Goal: Communication & Community: Share content

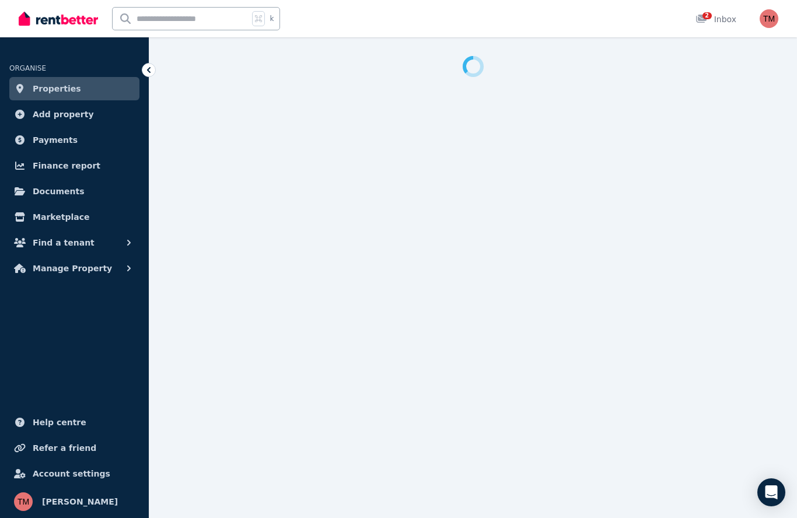
select select "**********"
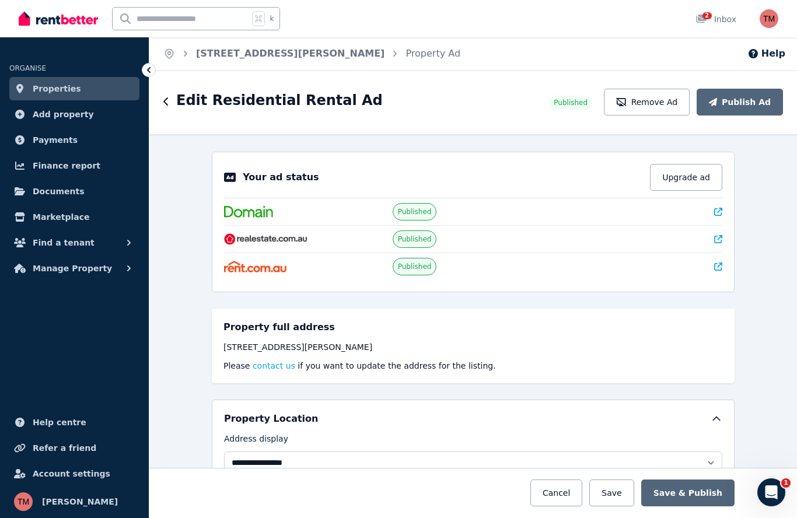
click at [165, 101] on icon "button" at bounding box center [165, 101] width 5 height 8
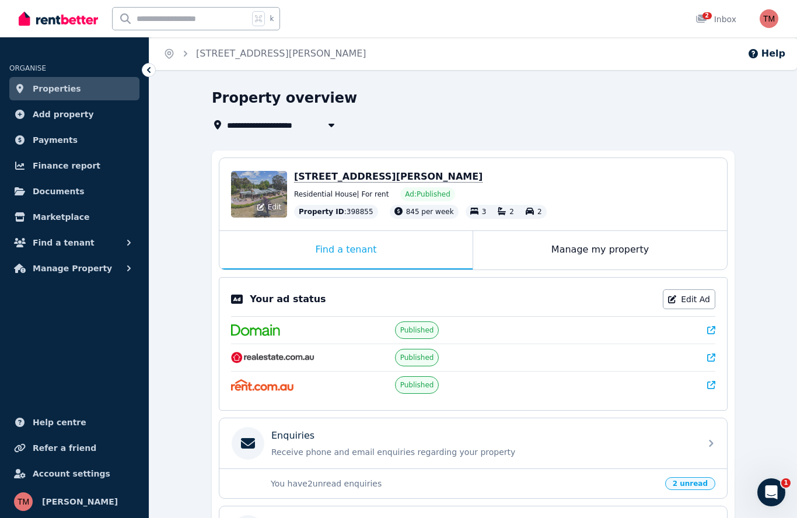
click at [264, 192] on div "Edit" at bounding box center [259, 194] width 56 height 47
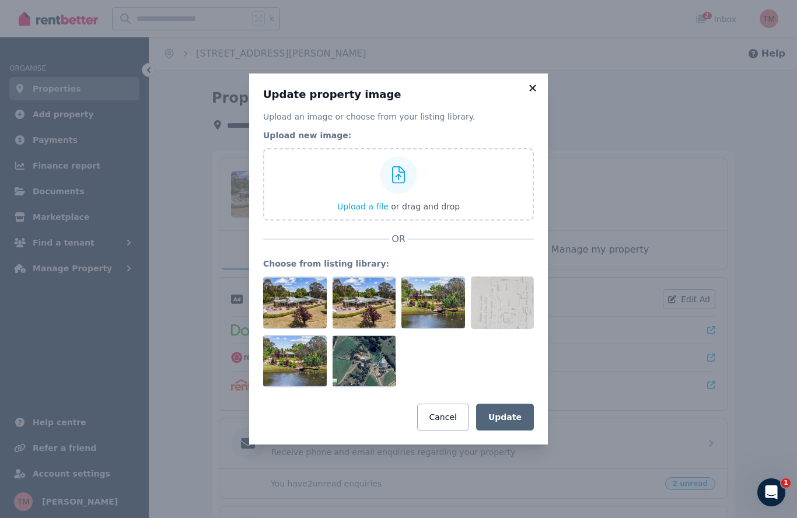
click at [532, 88] on icon at bounding box center [532, 88] width 6 height 6
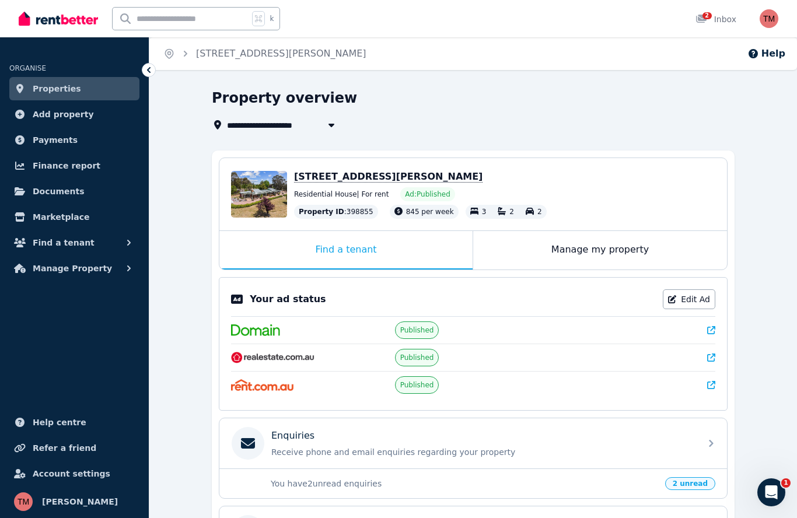
click at [322, 177] on span "[STREET_ADDRESS][PERSON_NAME]" at bounding box center [388, 177] width 188 height 12
click at [380, 194] on span "Residential House | For rent" at bounding box center [341, 194] width 95 height 9
click at [502, 178] on div "[STREET_ADDRESS][PERSON_NAME]" at bounding box center [504, 177] width 421 height 14
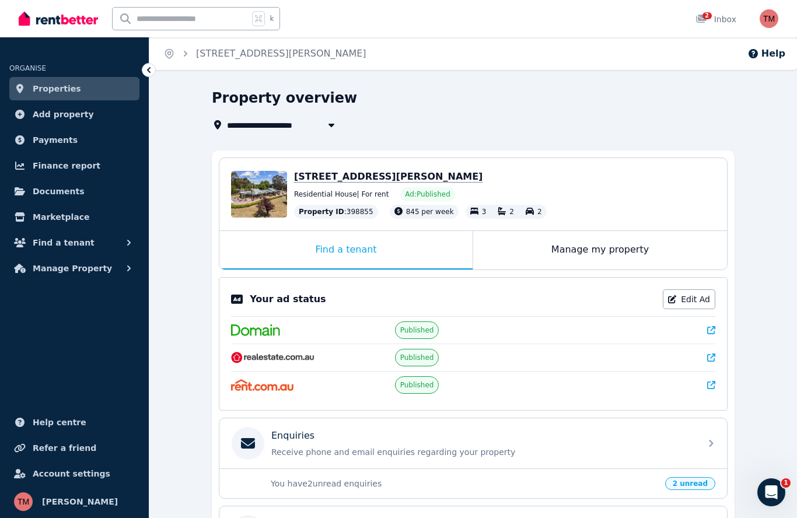
click at [502, 178] on div "[STREET_ADDRESS][PERSON_NAME]" at bounding box center [504, 177] width 421 height 14
click at [345, 486] on p "You have 2 unread enquiries" at bounding box center [464, 484] width 387 height 12
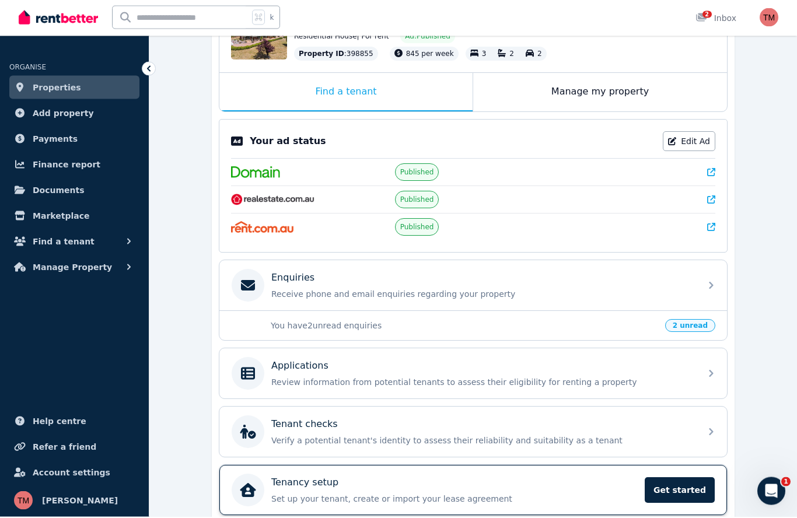
scroll to position [156, 0]
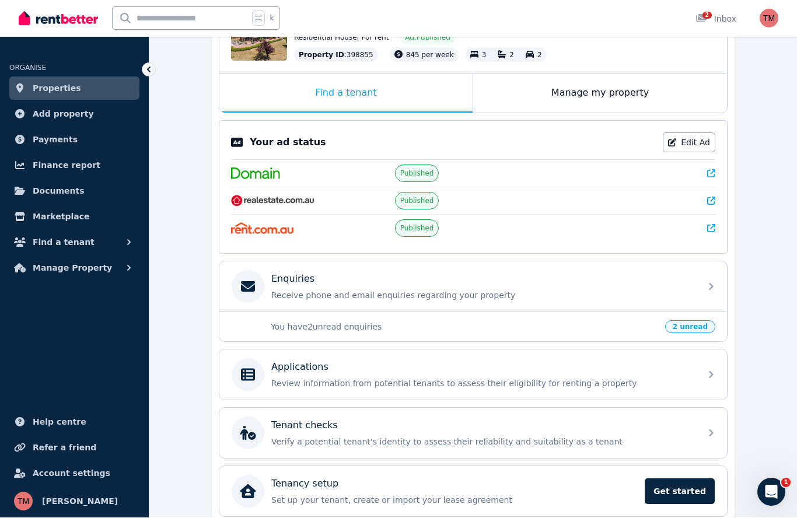
click at [697, 328] on span "2 unread" at bounding box center [690, 327] width 50 height 13
click at [696, 328] on span "2 unread" at bounding box center [690, 327] width 50 height 13
click at [694, 328] on span "2 unread" at bounding box center [690, 327] width 50 height 13
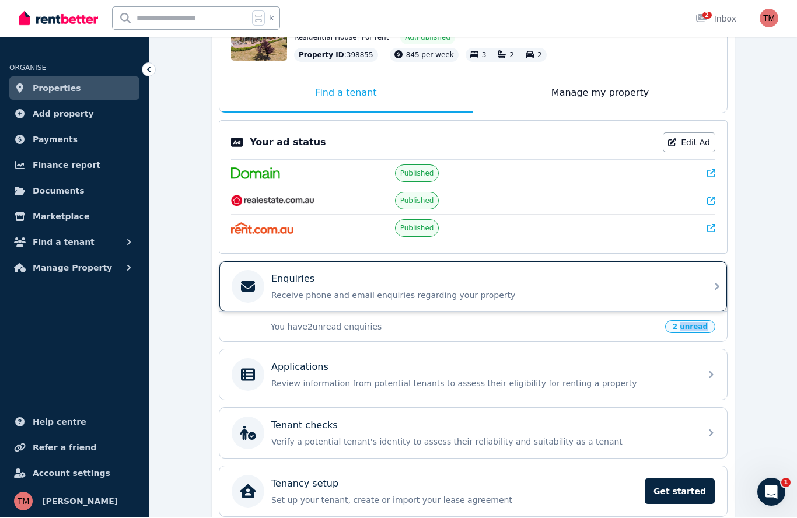
click at [715, 289] on icon at bounding box center [717, 287] width 14 height 14
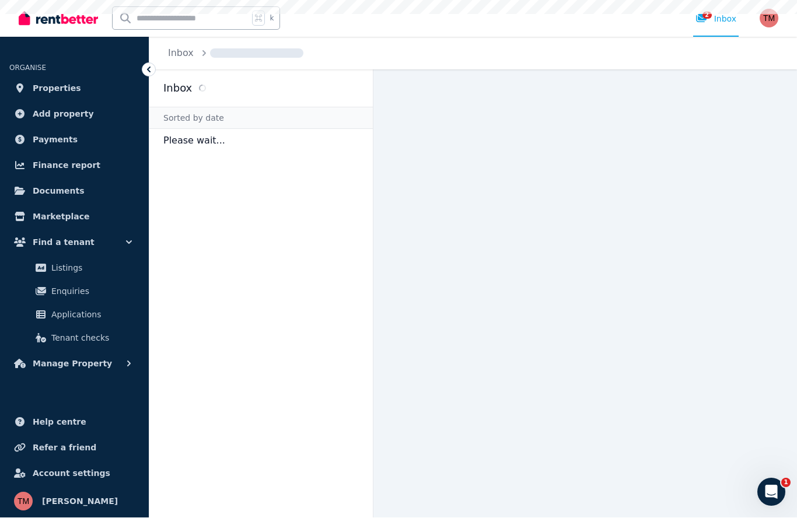
scroll to position [51, 0]
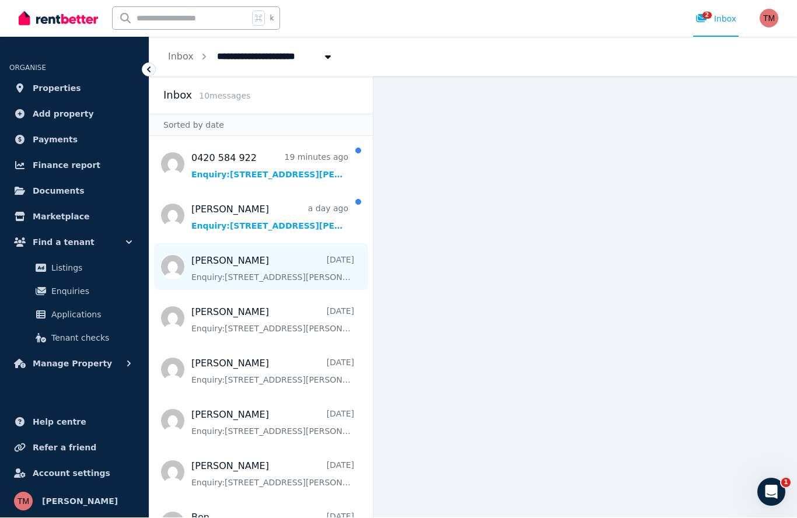
click at [269, 244] on span "Message list" at bounding box center [260, 267] width 223 height 47
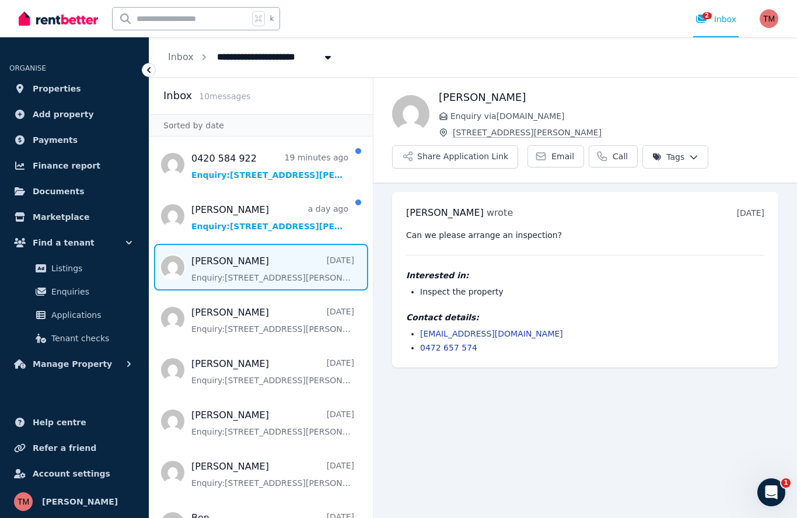
scroll to position [51, 0]
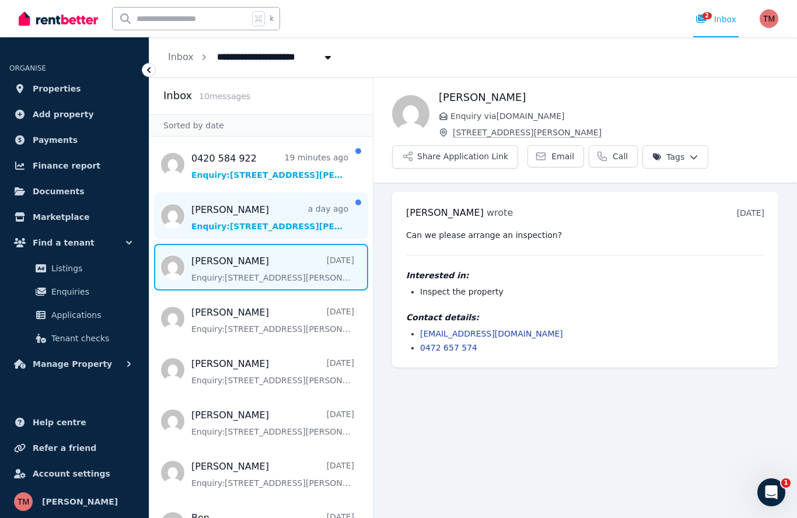
click at [262, 193] on span "Message list" at bounding box center [260, 216] width 223 height 47
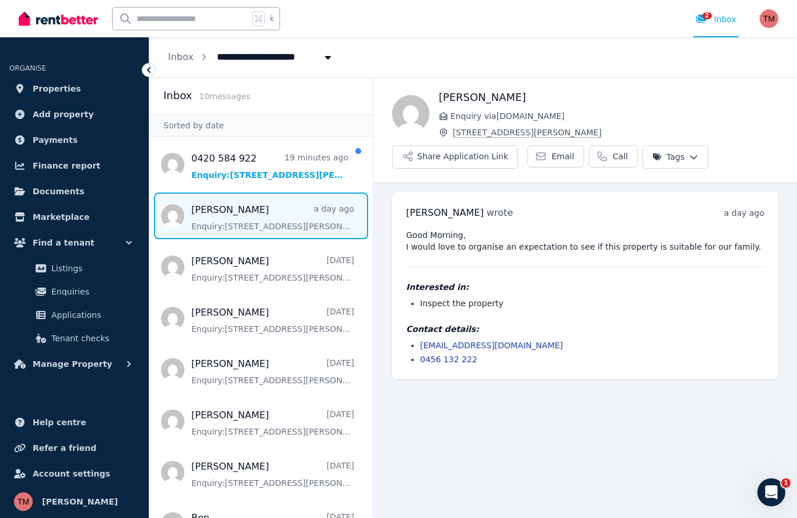
scroll to position [51, 0]
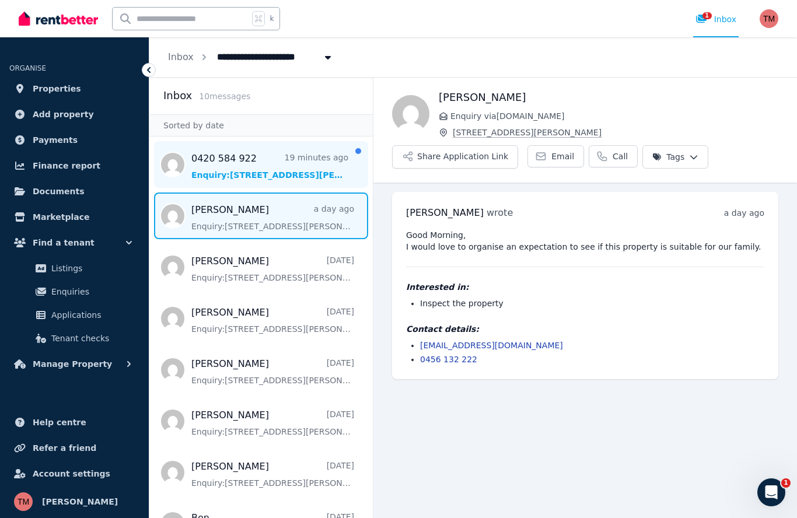
click at [257, 141] on span "Message list" at bounding box center [260, 164] width 223 height 47
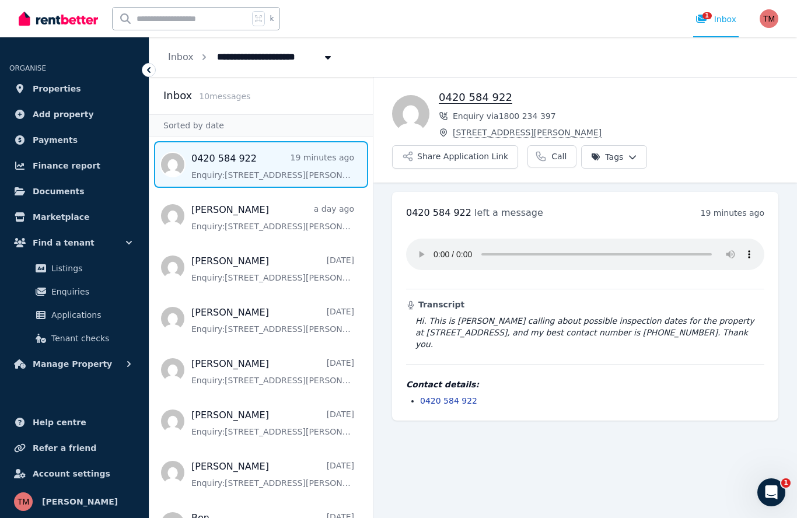
scroll to position [51, 0]
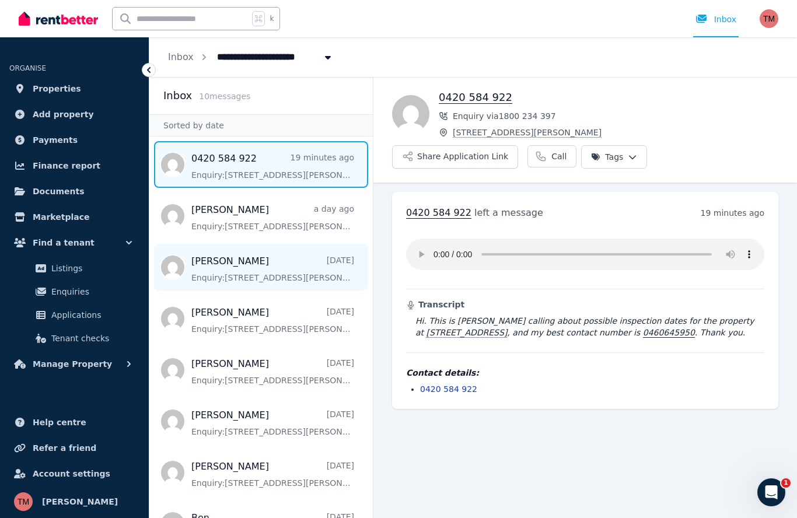
click at [238, 244] on span "Message list" at bounding box center [260, 267] width 223 height 47
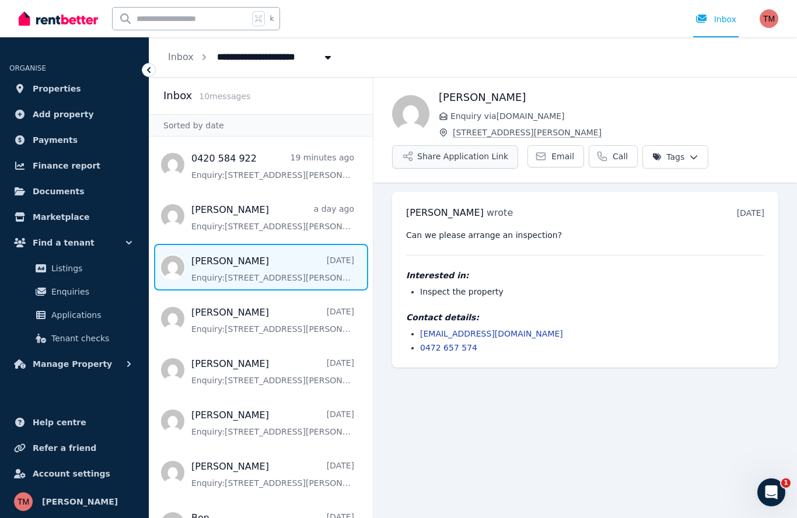
click at [480, 145] on button "Share Application Link" at bounding box center [455, 156] width 126 height 23
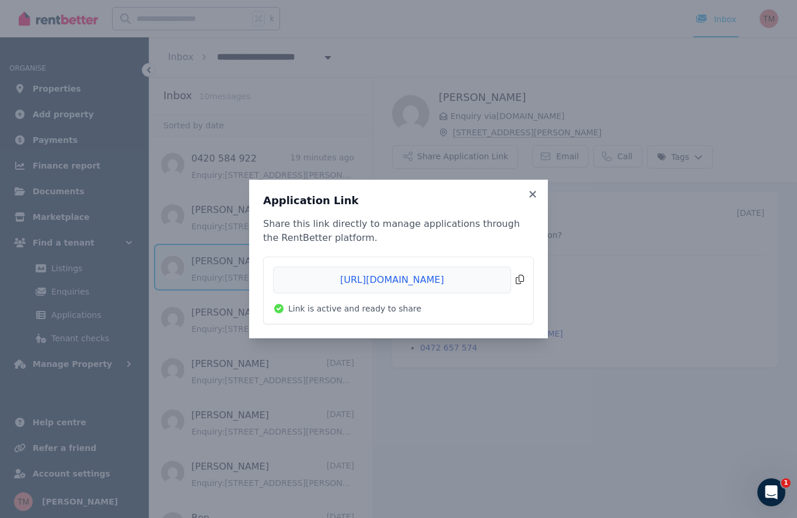
click at [519, 284] on span "Copied!" at bounding box center [398, 280] width 251 height 27
click at [534, 193] on icon at bounding box center [532, 194] width 6 height 6
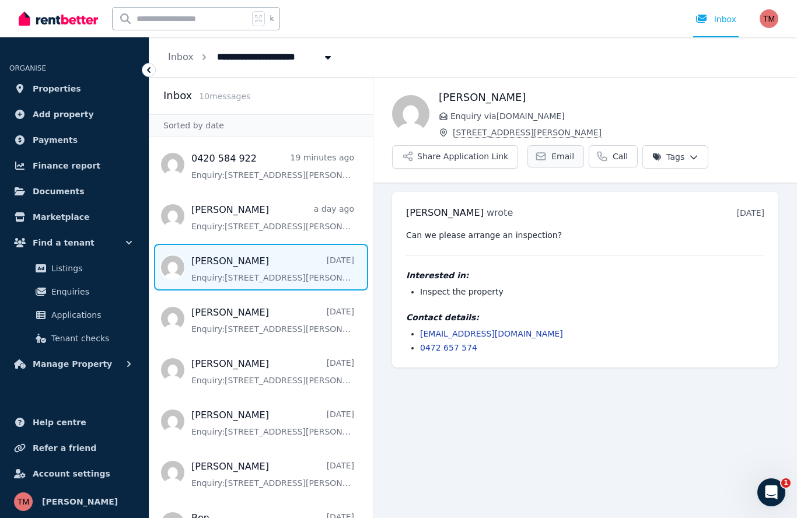
click at [556, 151] on span "Email" at bounding box center [562, 157] width 23 height 12
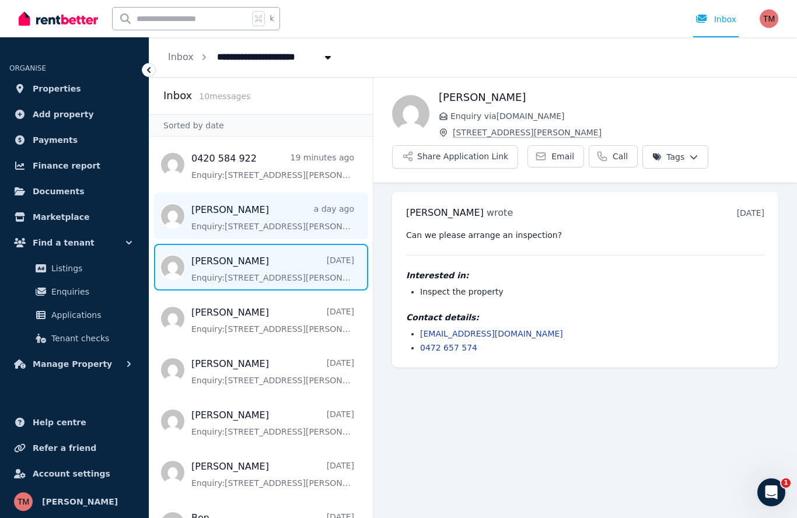
click at [228, 193] on span "Message list" at bounding box center [260, 216] width 223 height 47
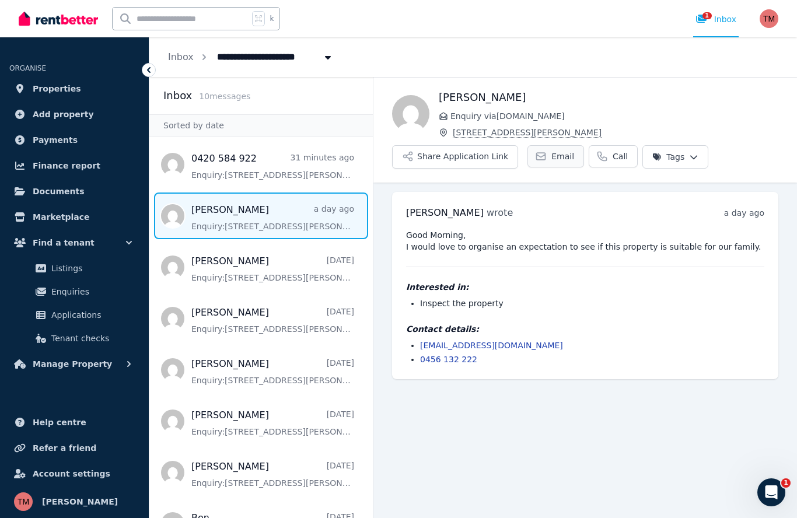
click at [551, 151] on span "Email" at bounding box center [562, 157] width 23 height 12
click at [704, 17] on span "1" at bounding box center [706, 15] width 9 height 7
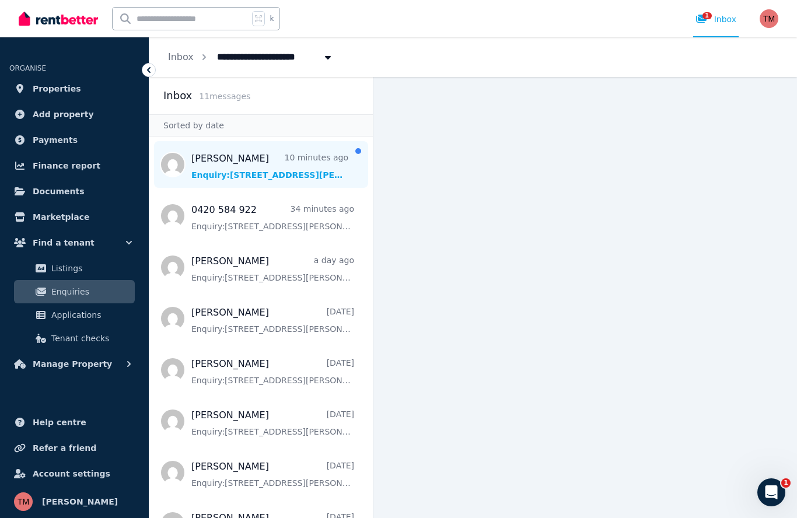
click at [326, 165] on span "Message list" at bounding box center [260, 164] width 223 height 47
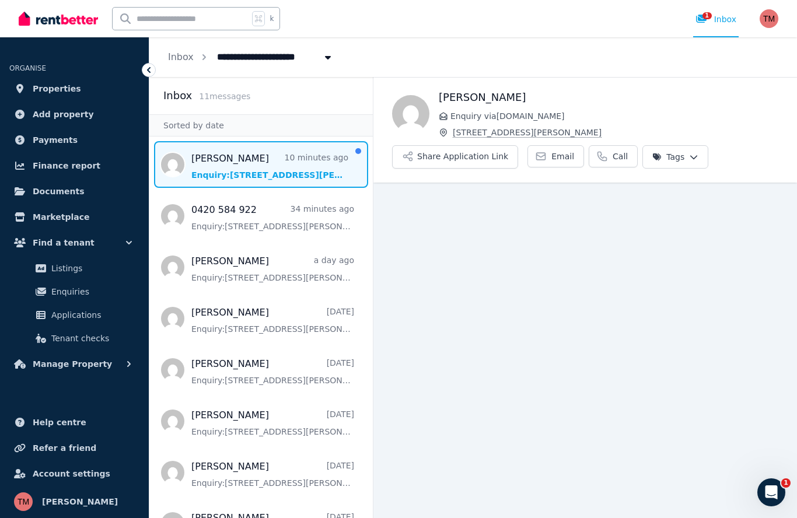
scroll to position [51, 0]
